Goal: Information Seeking & Learning: Learn about a topic

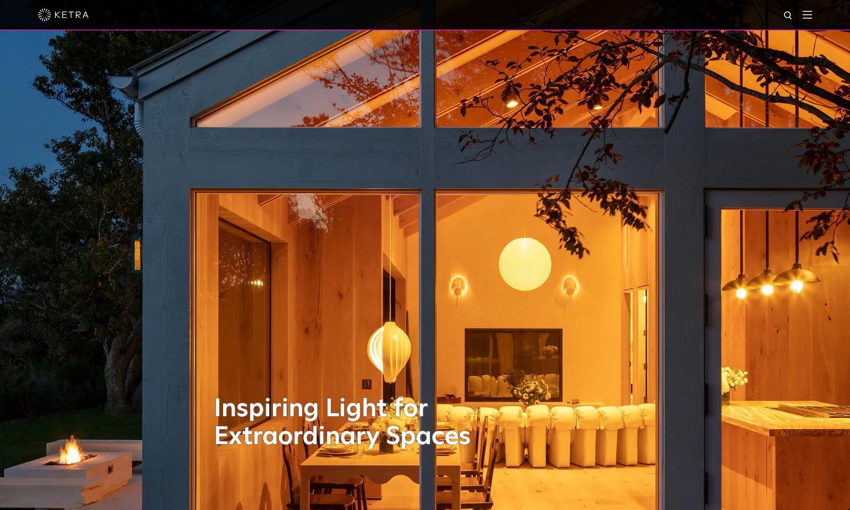
click at [812, 11] on img at bounding box center [807, 15] width 9 height 8
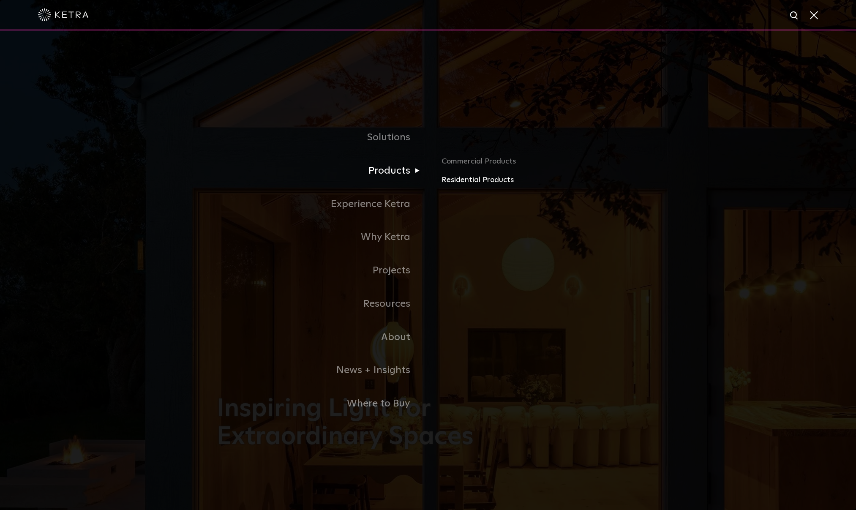
click at [458, 182] on link "Residential Products" at bounding box center [541, 180] width 198 height 12
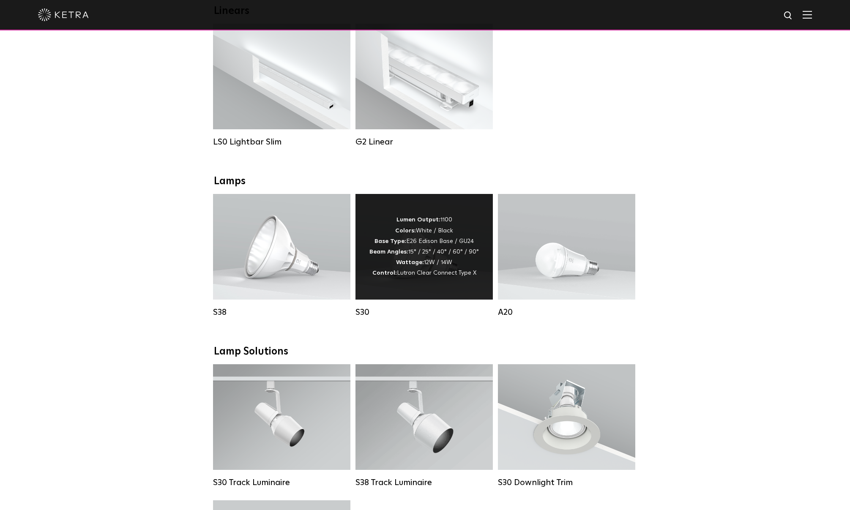
scroll to position [338, 0]
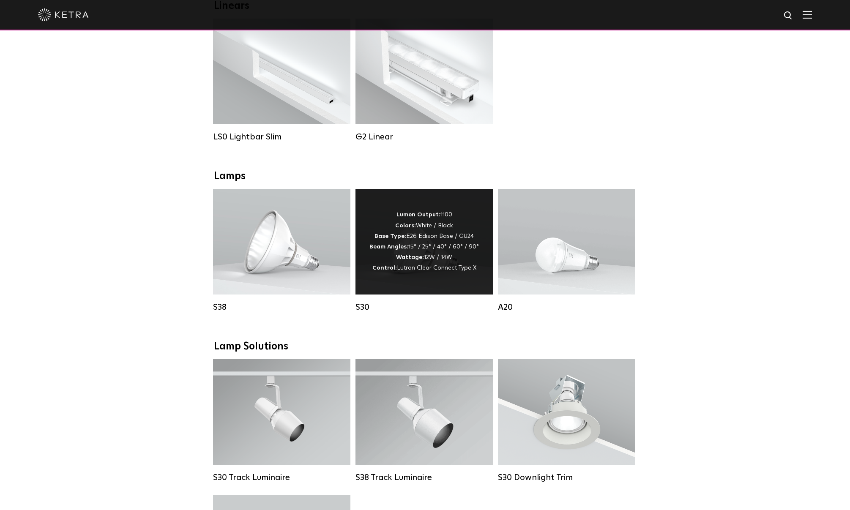
click at [425, 262] on div "Lumen Output: 1100 Colors: White / Black Base Type: E26 Edison Base / GU24 Beam…" at bounding box center [423, 242] width 109 height 64
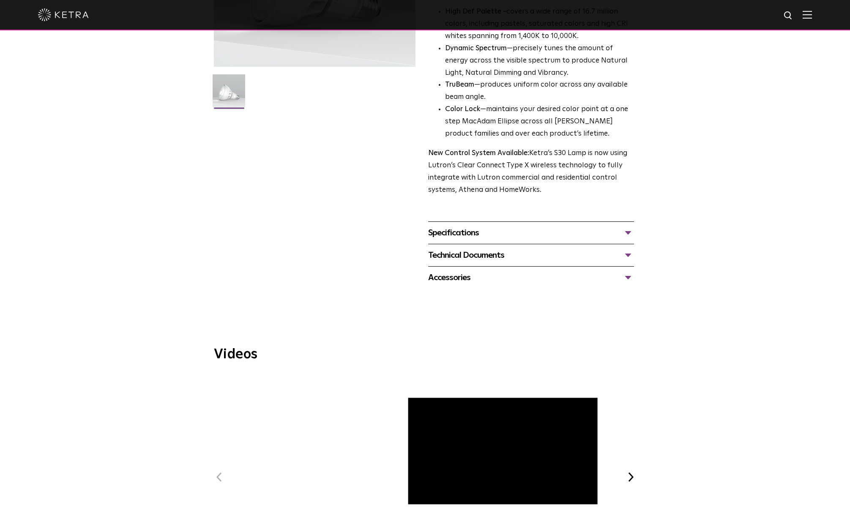
scroll to position [211, 0]
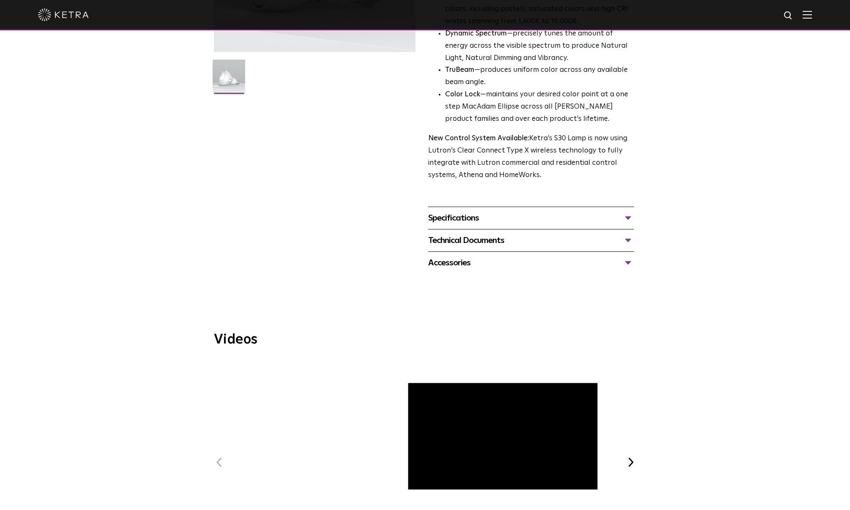
click at [626, 241] on div "Technical Documents" at bounding box center [531, 241] width 206 height 14
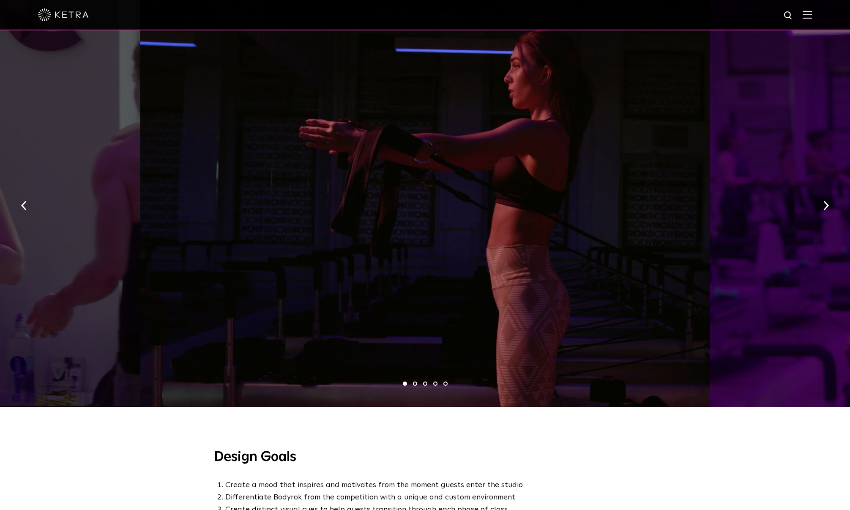
scroll to position [465, 0]
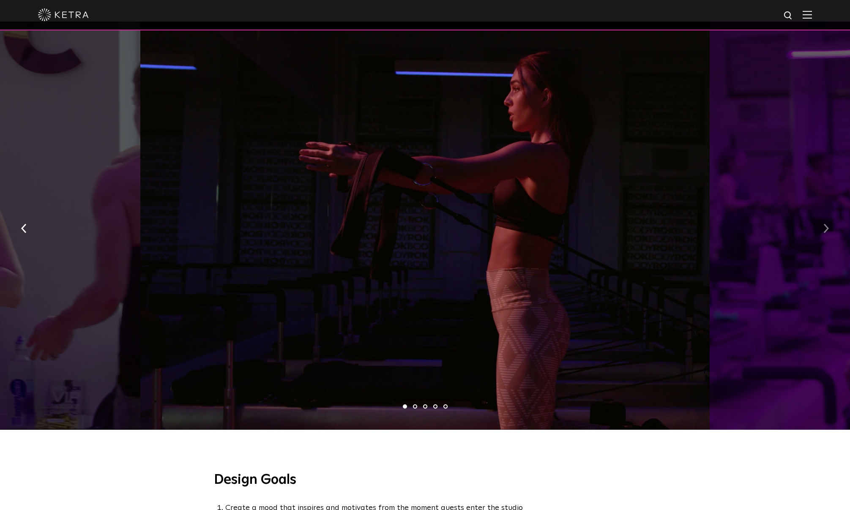
click at [825, 224] on img "button" at bounding box center [825, 228] width 5 height 9
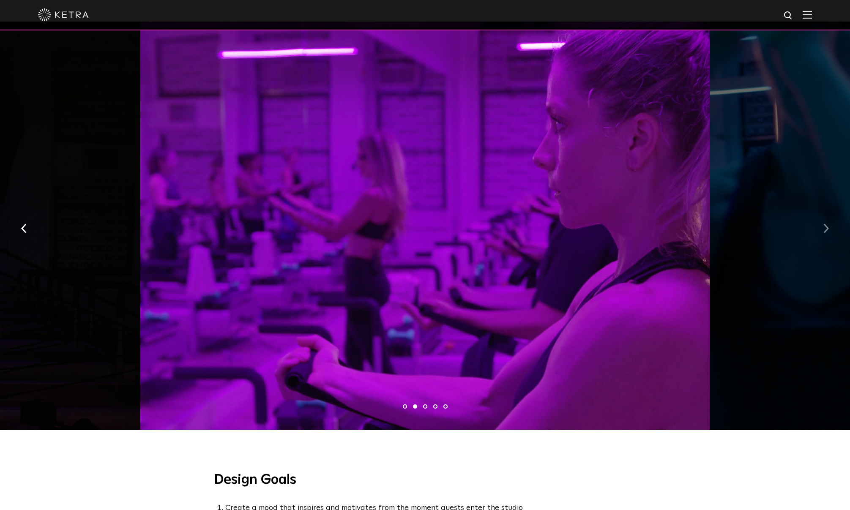
click at [825, 224] on img "button" at bounding box center [825, 228] width 5 height 9
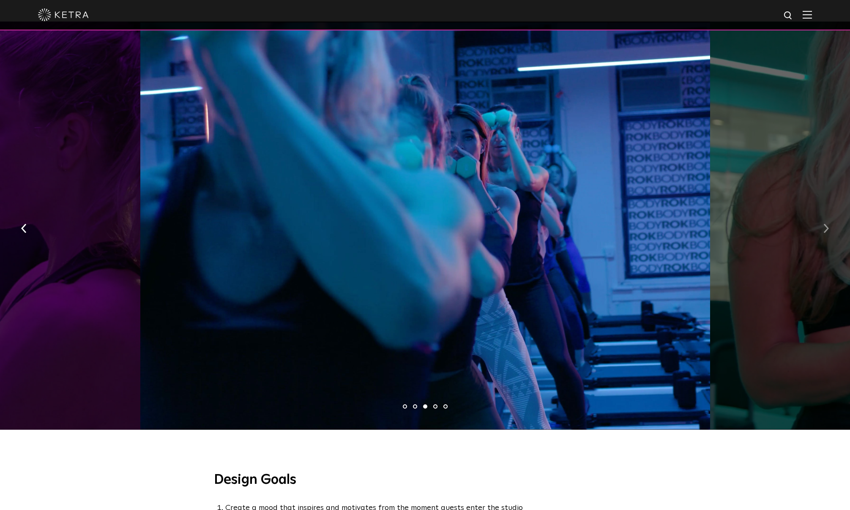
click at [825, 224] on img "button" at bounding box center [825, 228] width 5 height 9
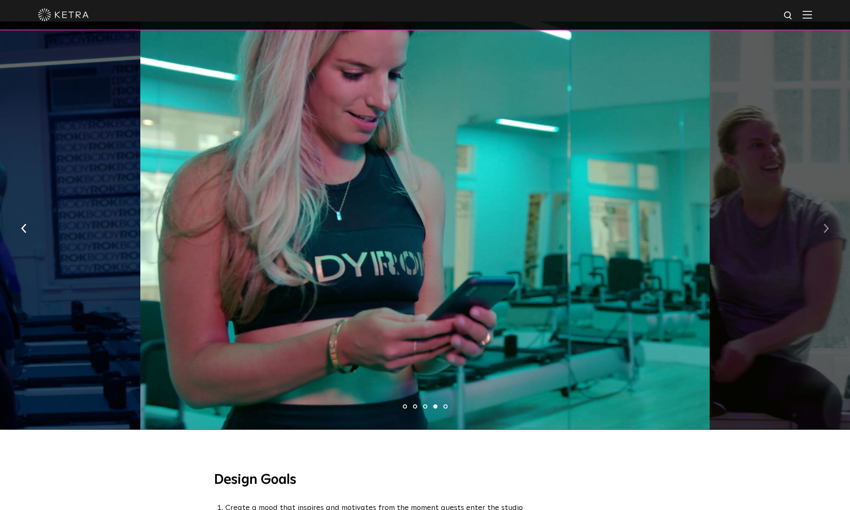
click at [825, 224] on img "button" at bounding box center [825, 228] width 5 height 9
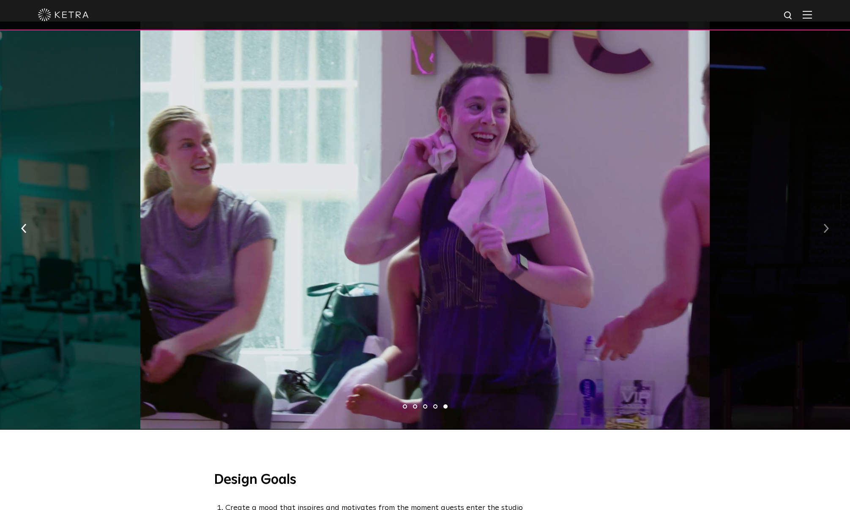
click at [825, 224] on img "button" at bounding box center [825, 228] width 5 height 9
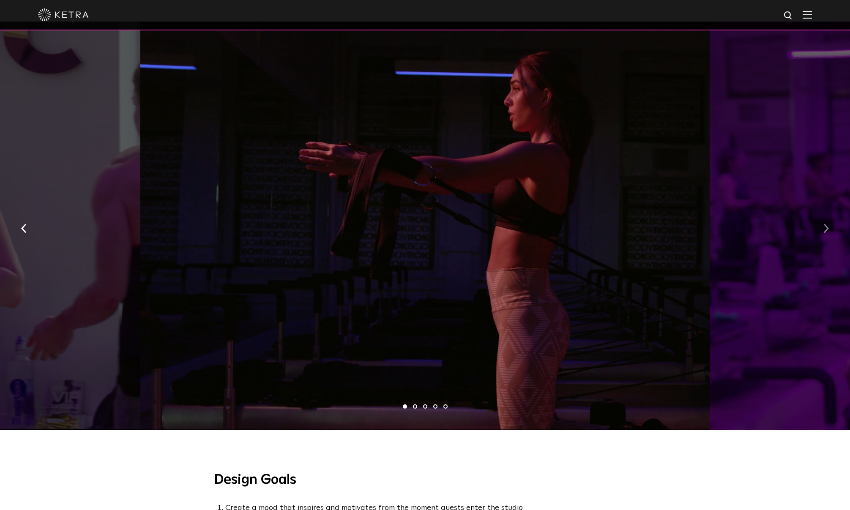
click at [824, 224] on img "button" at bounding box center [825, 228] width 5 height 9
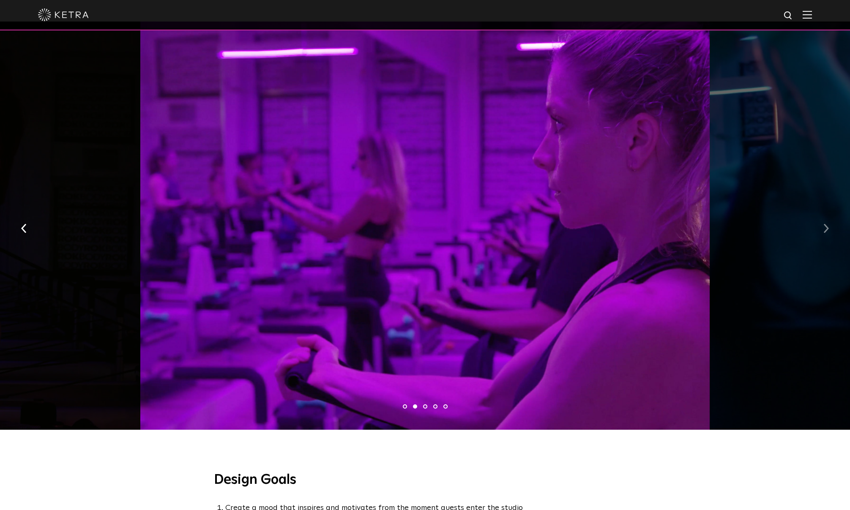
click at [824, 224] on img "button" at bounding box center [825, 228] width 5 height 9
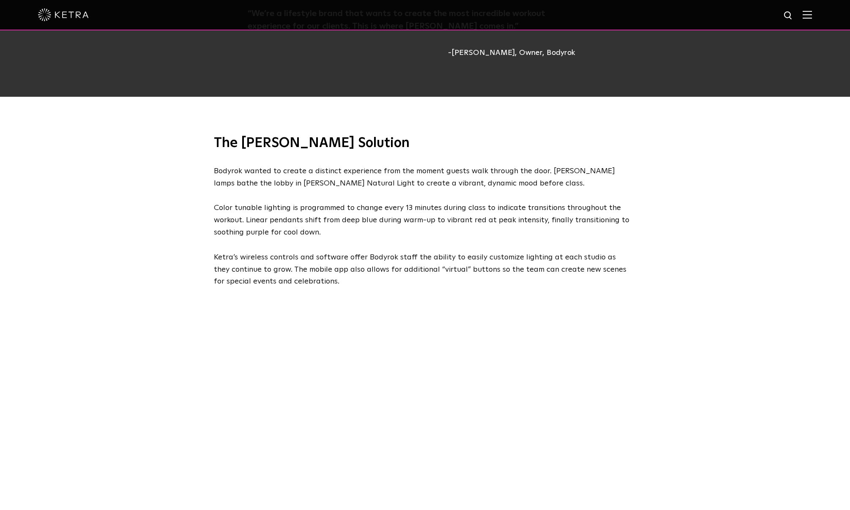
scroll to position [1099, 0]
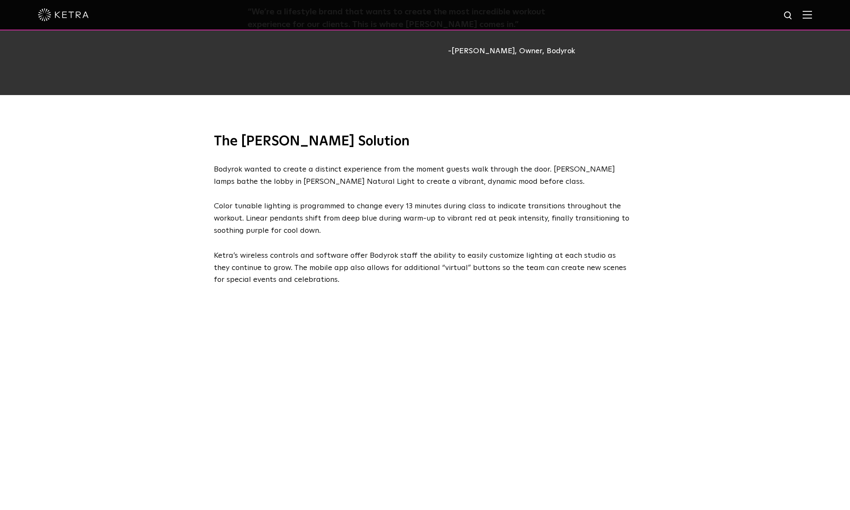
click at [128, 143] on div "The Ketra Solution Bodyrok wanted to create a distinct experience from the mome…" at bounding box center [425, 190] width 850 height 191
